Goal: Task Accomplishment & Management: Manage account settings

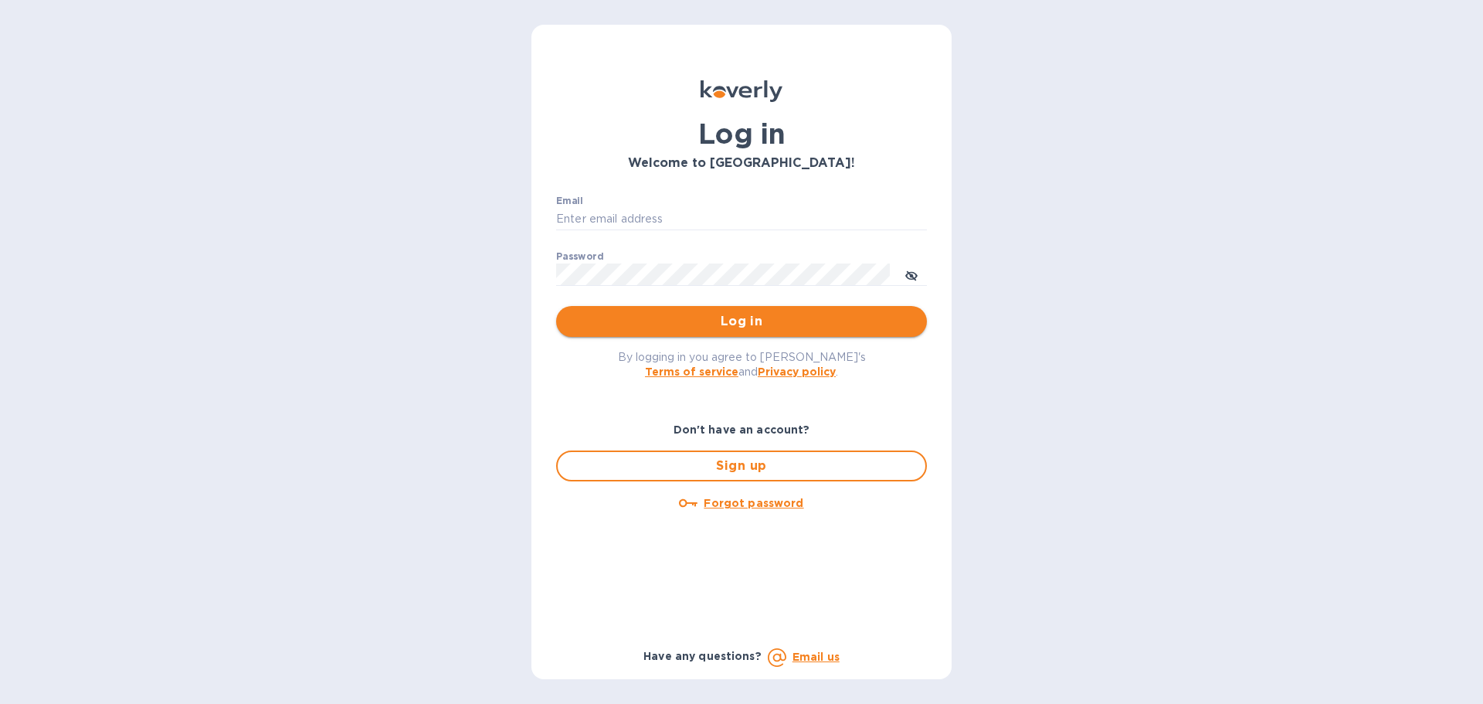
type input "[PERSON_NAME][EMAIL_ADDRESS][DOMAIN_NAME]"
click at [664, 322] on span "Log in" at bounding box center [742, 321] width 346 height 19
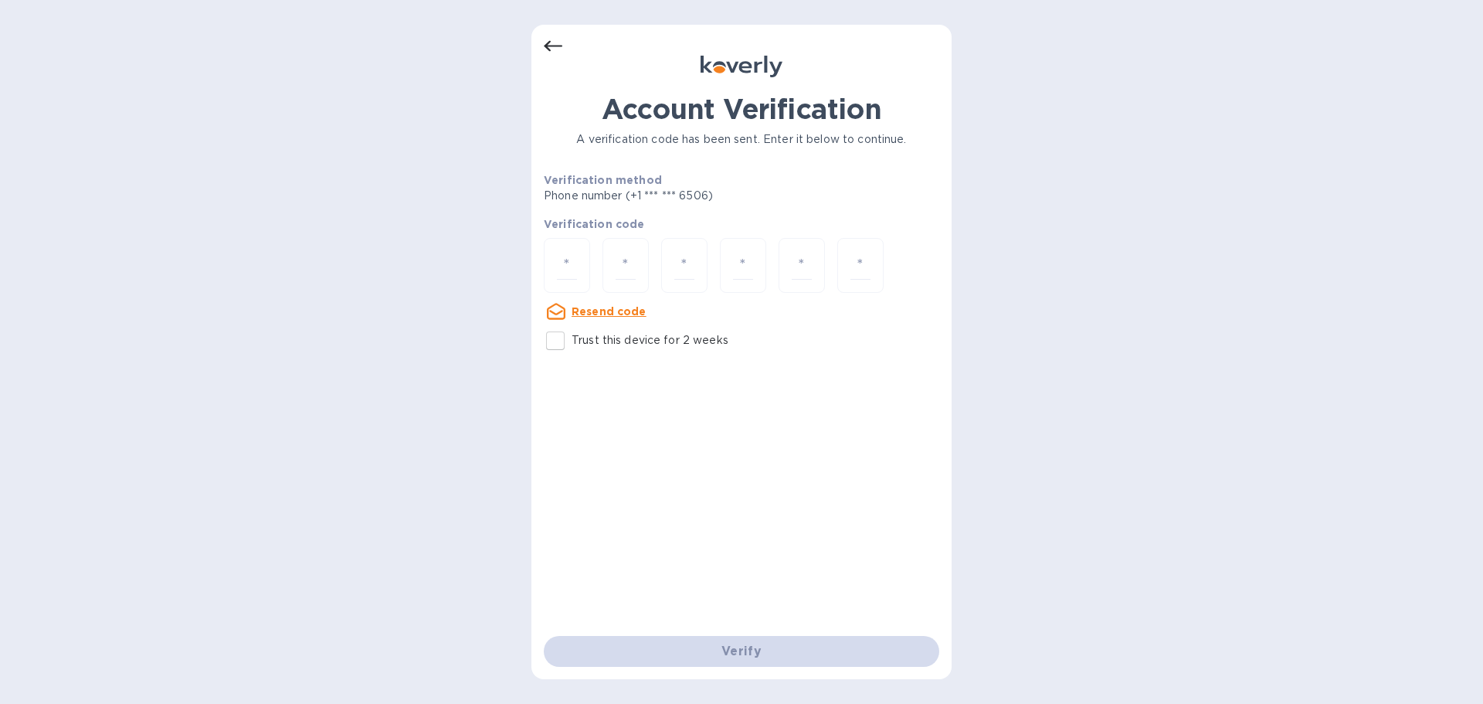
drag, startPoint x: 560, startPoint y: 338, endPoint x: 560, endPoint y: 325, distance: 12.4
click at [560, 337] on input "Trust this device for 2 weeks" at bounding box center [555, 340] width 32 height 32
checkbox input "true"
click at [575, 270] on input "number" at bounding box center [567, 265] width 20 height 29
type input "4"
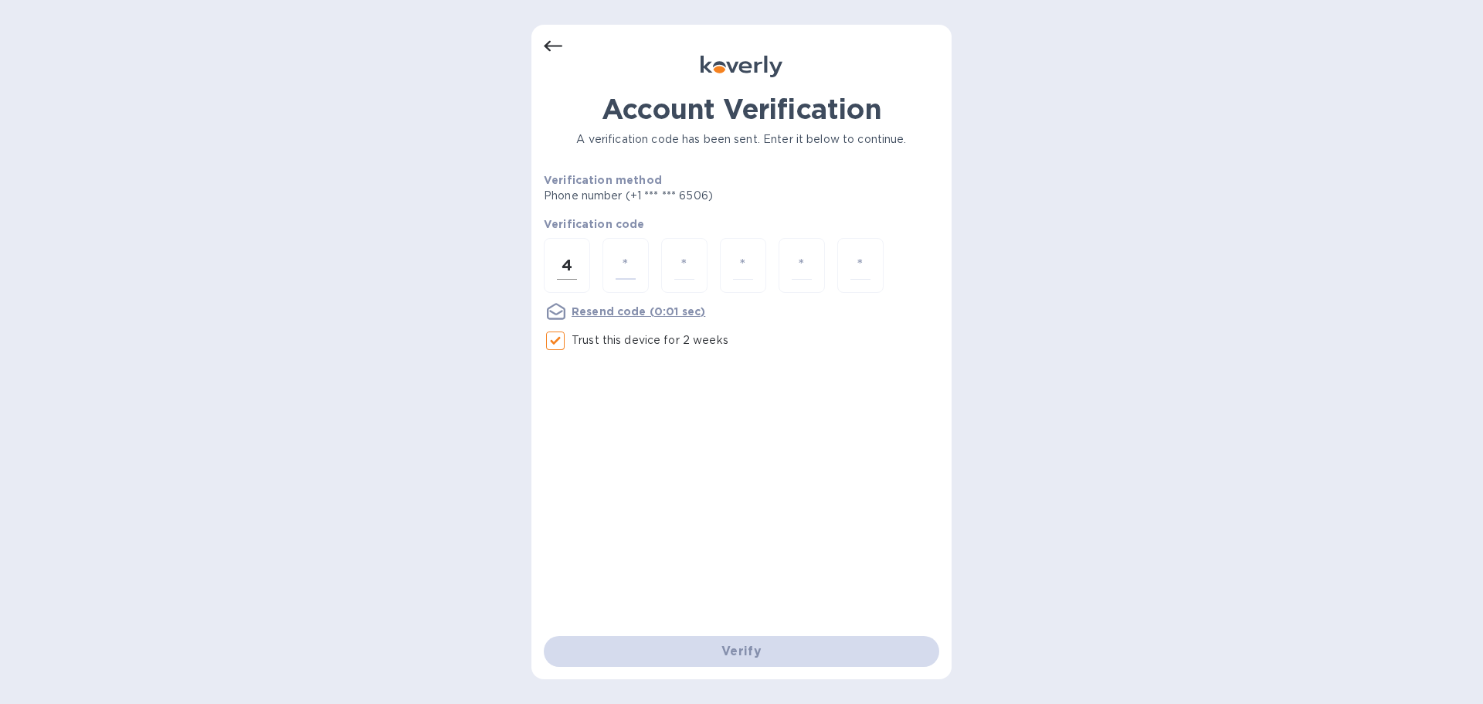
type input "0"
type input "6"
type input "2"
type input "6"
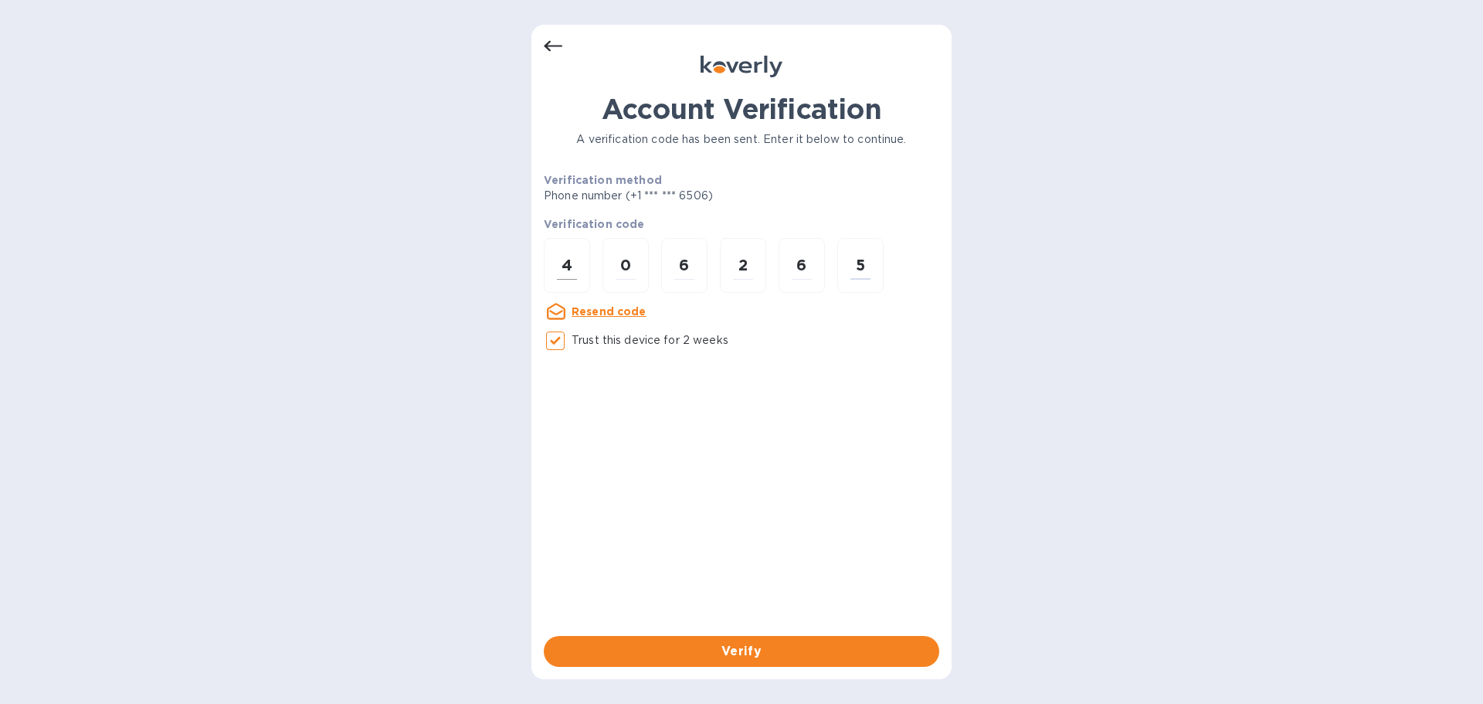
type input "5"
